Goal: Transaction & Acquisition: Purchase product/service

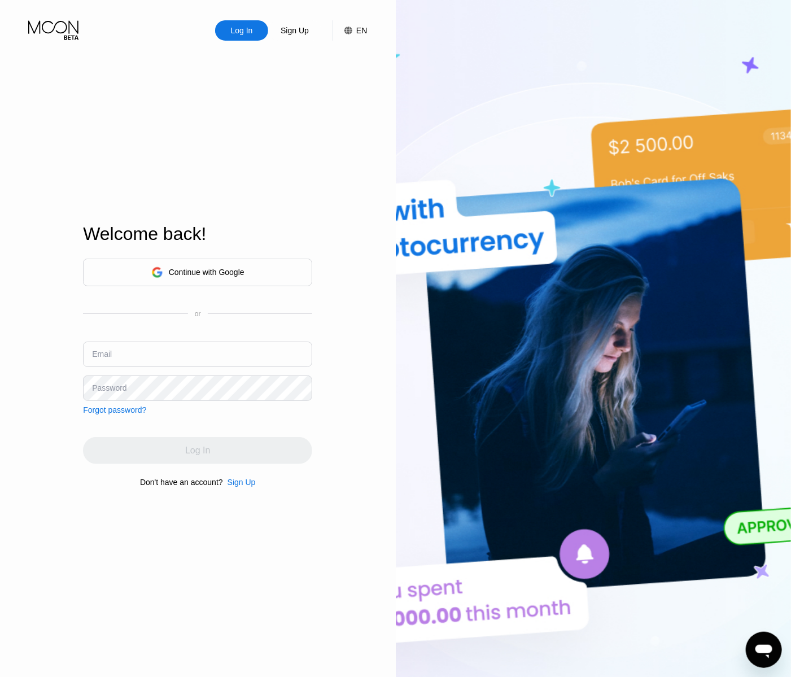
click at [183, 355] on input "text" at bounding box center [197, 354] width 229 height 25
paste input "[EMAIL_ADDRESS][DOMAIN_NAME]"
type input "[EMAIL_ADDRESS][DOMAIN_NAME]"
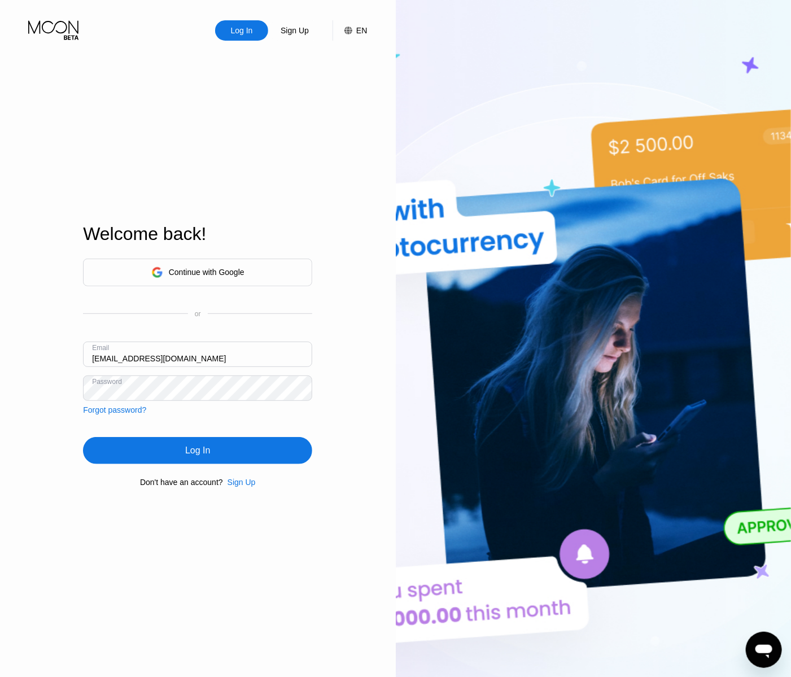
click at [240, 450] on div "Log In" at bounding box center [197, 450] width 229 height 27
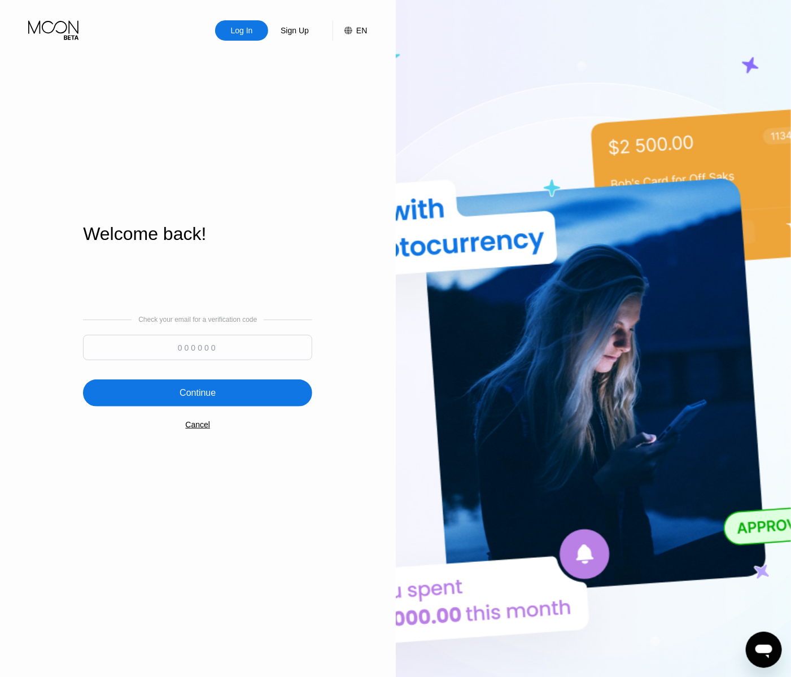
click at [283, 348] on input at bounding box center [197, 347] width 229 height 25
click at [287, 402] on div "Continue" at bounding box center [197, 393] width 229 height 27
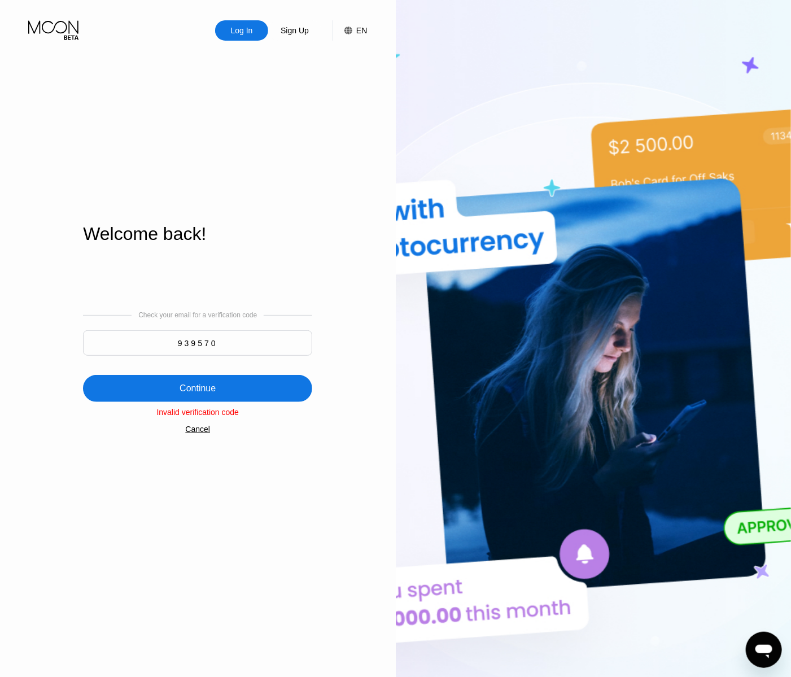
click at [246, 350] on input "939570" at bounding box center [197, 342] width 229 height 25
type input "523051"
click at [233, 388] on div "Continue" at bounding box center [197, 388] width 229 height 27
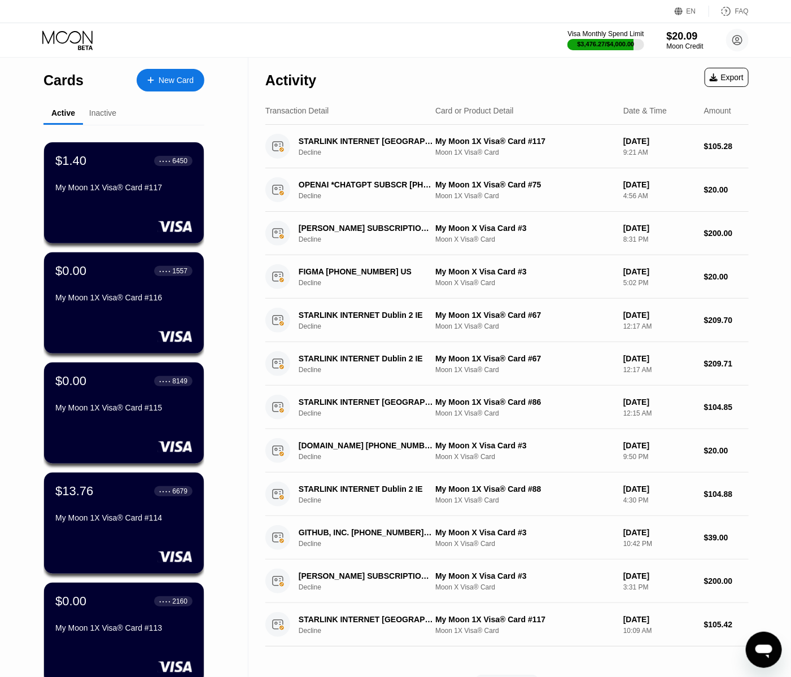
click at [163, 81] on div "New Card" at bounding box center [176, 81] width 35 height 10
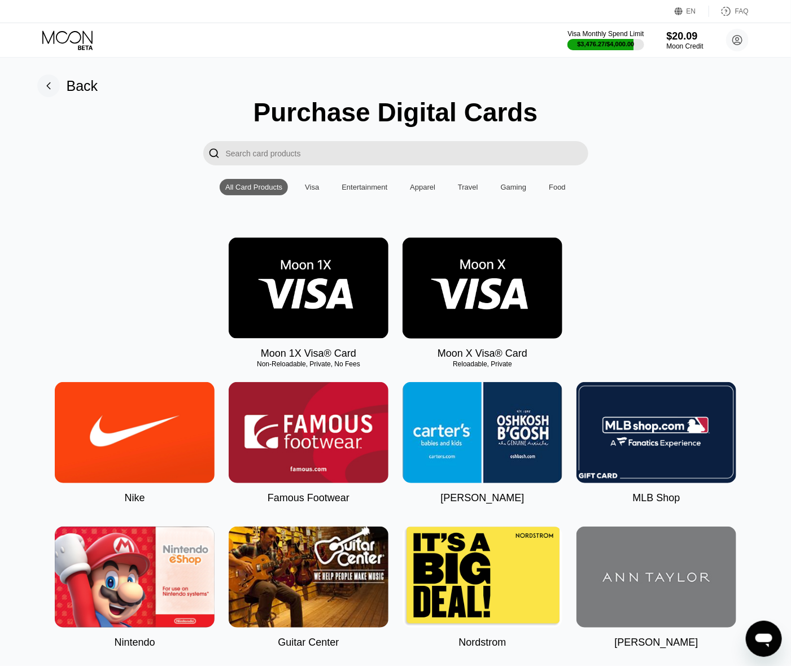
click at [326, 276] on img at bounding box center [309, 288] width 160 height 101
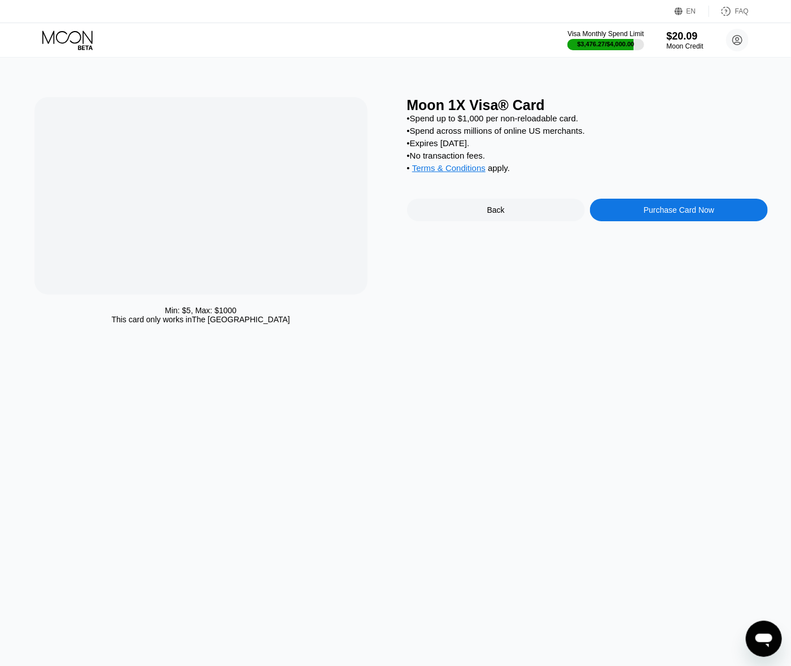
click at [679, 210] on div "Purchase Card Now" at bounding box center [679, 210] width 178 height 23
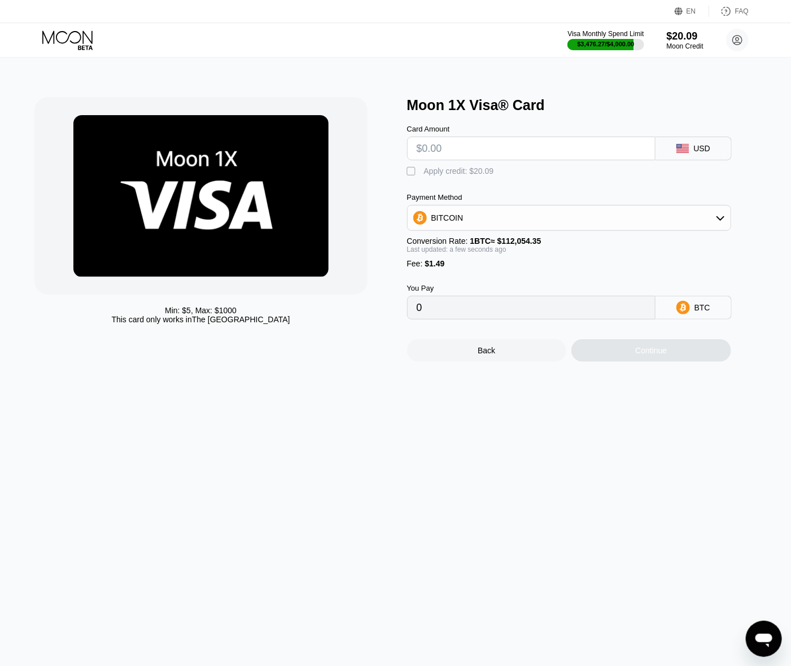
click at [595, 155] on input "text" at bounding box center [531, 148] width 229 height 23
click at [683, 362] on div "Continue" at bounding box center [652, 350] width 160 height 23
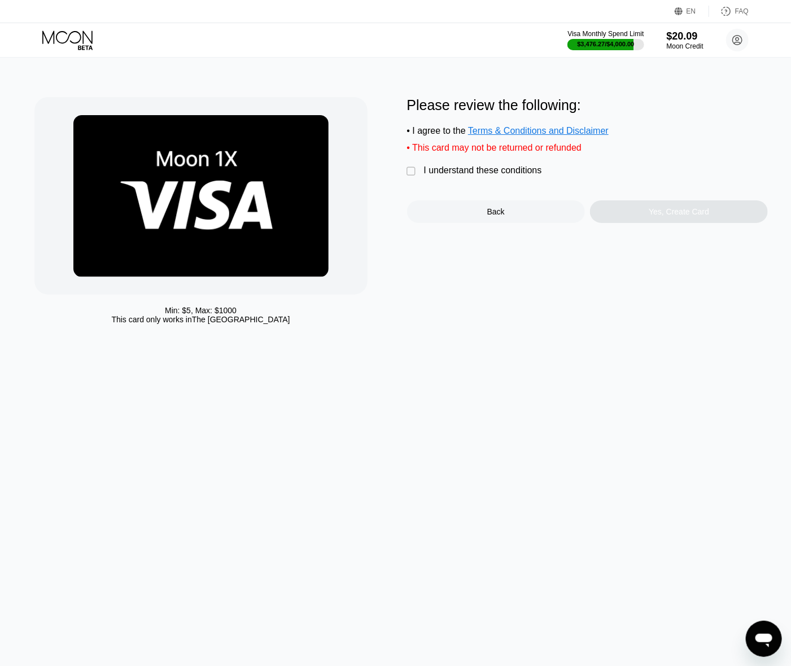
click at [525, 175] on div "I understand these conditions" at bounding box center [483, 170] width 118 height 10
click at [674, 216] on div "Yes, Create Card" at bounding box center [679, 211] width 60 height 9
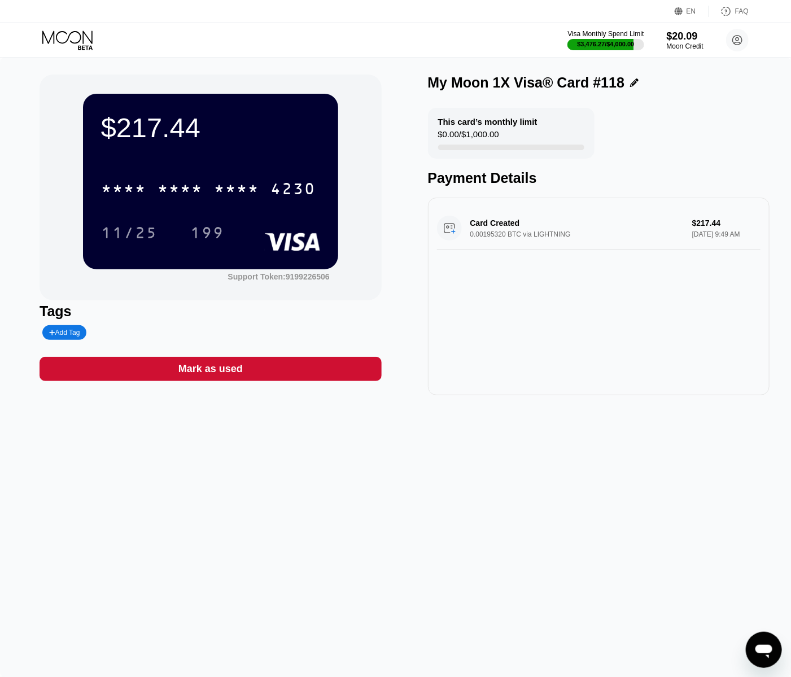
click at [160, 130] on div "$217.44" at bounding box center [210, 128] width 219 height 32
click at [174, 189] on div "* * * *" at bounding box center [180, 190] width 45 height 18
click at [194, 233] on div "199" at bounding box center [207, 234] width 34 height 18
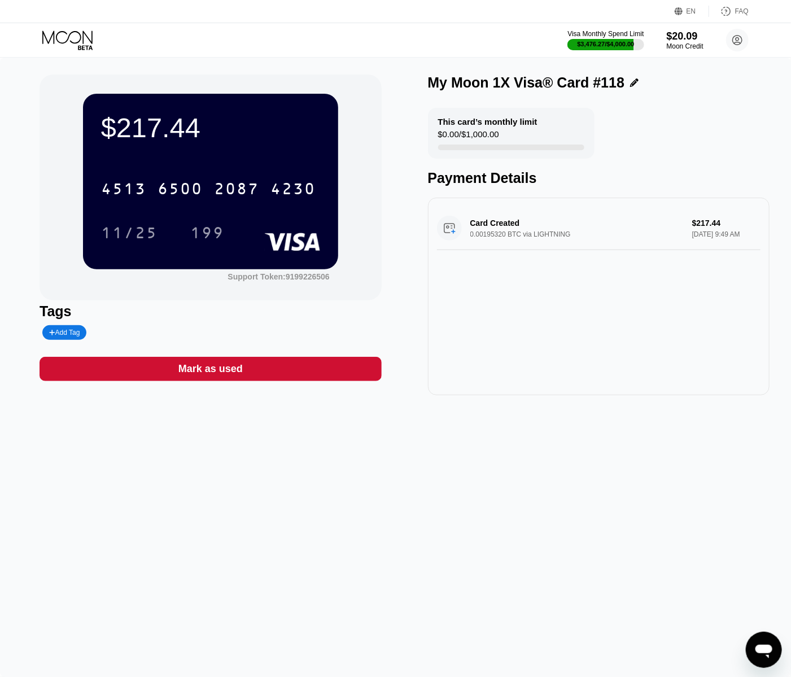
click at [69, 38] on icon at bounding box center [68, 40] width 53 height 20
